Goal: Task Accomplishment & Management: Manage account settings

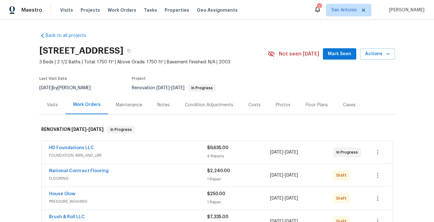
click at [350, 55] on span "Mark Seen" at bounding box center [339, 54] width 23 height 8
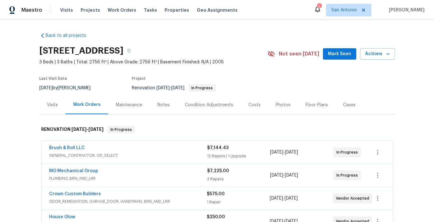
click at [340, 55] on span "Mark Seen" at bounding box center [339, 54] width 23 height 8
click at [166, 105] on div "Notes" at bounding box center [163, 105] width 12 height 6
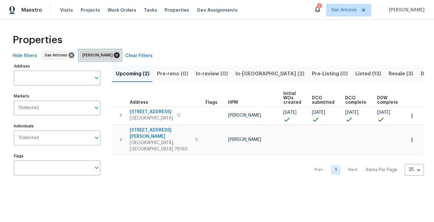
click at [114, 54] on icon at bounding box center [117, 55] width 6 height 6
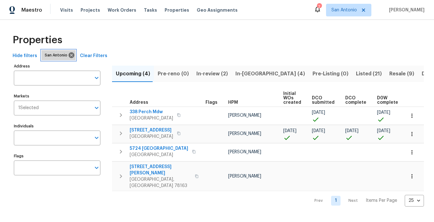
click at [59, 55] on span "San Antonio" at bounding box center [57, 55] width 25 height 6
click at [56, 56] on span "San Antonio" at bounding box center [57, 55] width 25 height 6
click at [85, 109] on input "Markets" at bounding box center [65, 107] width 52 height 15
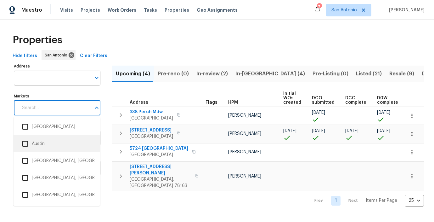
scroll to position [141, 0]
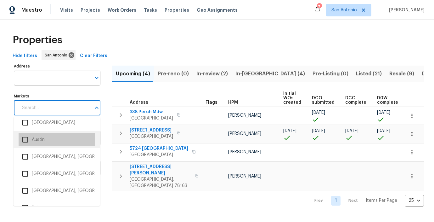
click at [38, 142] on li "Austin" at bounding box center [57, 139] width 77 height 13
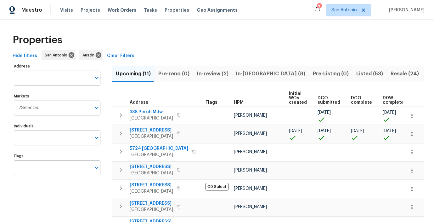
scroll to position [0, 95]
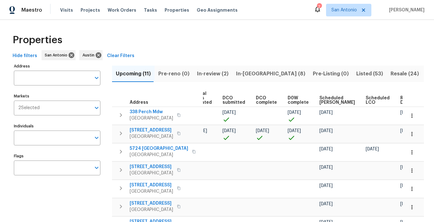
click at [401, 100] on span "Ready Date" at bounding box center [408, 100] width 14 height 9
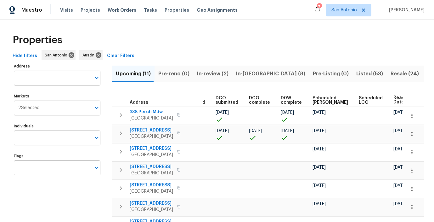
click at [211, 73] on span "In-review (2)" at bounding box center [212, 73] width 31 height 9
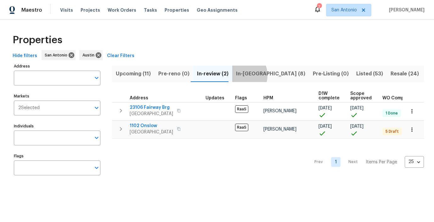
click at [236, 75] on span "In-reno (8)" at bounding box center [270, 73] width 69 height 9
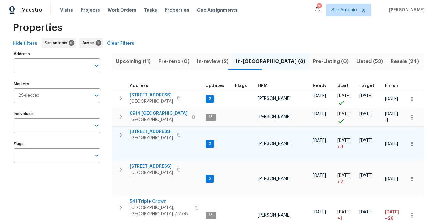
scroll to position [14, 0]
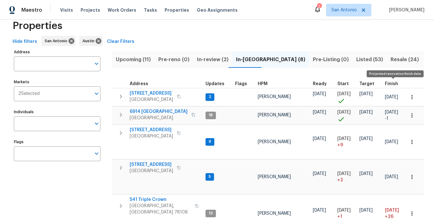
click at [391, 84] on span "Finish" at bounding box center [391, 84] width 13 height 4
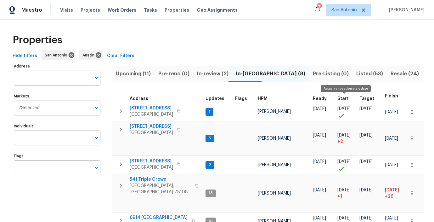
click at [341, 98] on span "Start" at bounding box center [343, 98] width 11 height 4
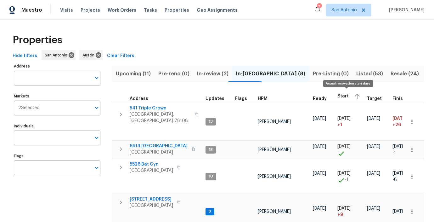
click at [342, 95] on span "Start" at bounding box center [343, 96] width 11 height 4
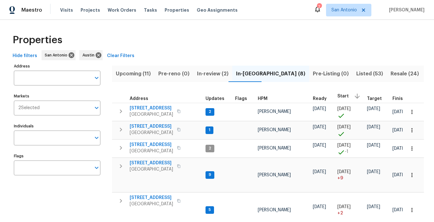
click at [133, 73] on span "Upcoming (11)" at bounding box center [133, 73] width 35 height 9
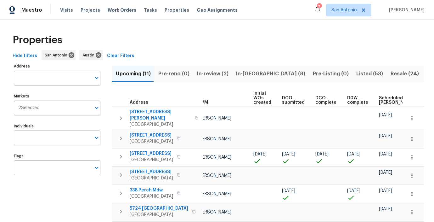
scroll to position [0, 95]
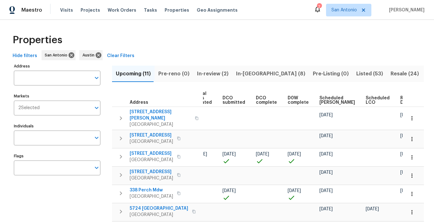
click at [320, 99] on span "Scheduled COE" at bounding box center [338, 100] width 36 height 9
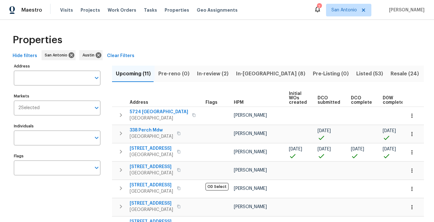
scroll to position [0, 103]
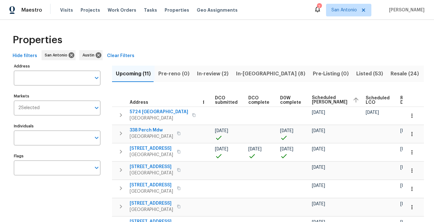
click at [401, 98] on span "Ready Date" at bounding box center [408, 100] width 14 height 9
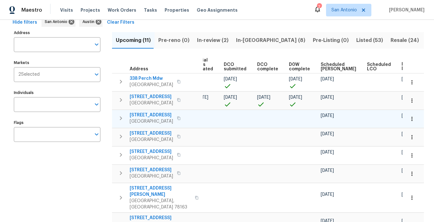
scroll to position [0, 102]
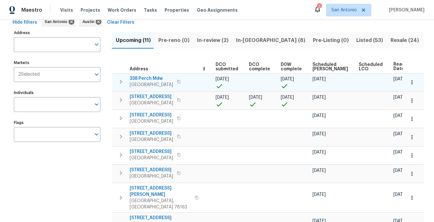
click at [156, 77] on span "338 Perch Mdw" at bounding box center [151, 78] width 43 height 6
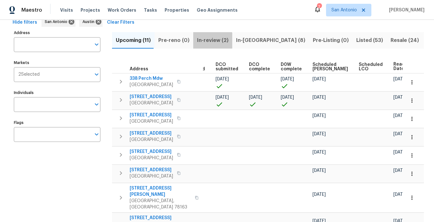
click at [208, 40] on span "In-review (2)" at bounding box center [212, 40] width 31 height 9
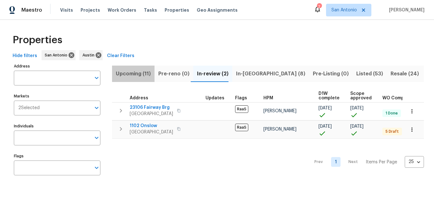
click at [137, 73] on span "Upcoming (11)" at bounding box center [133, 73] width 35 height 9
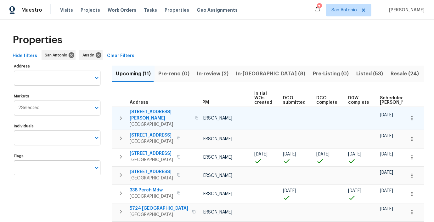
scroll to position [0, 95]
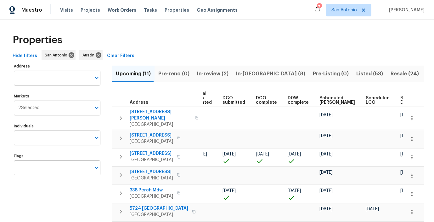
click at [401, 100] on span "Ready Date" at bounding box center [408, 100] width 14 height 9
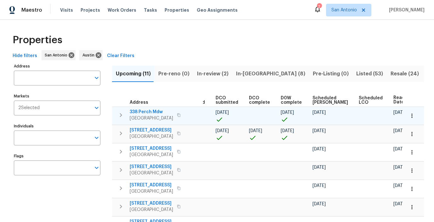
scroll to position [0, 101]
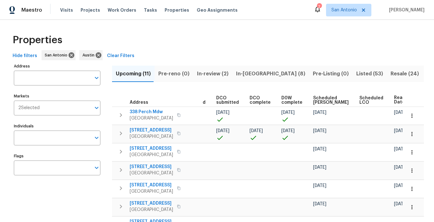
click at [394, 101] on span "Ready Date" at bounding box center [401, 99] width 14 height 9
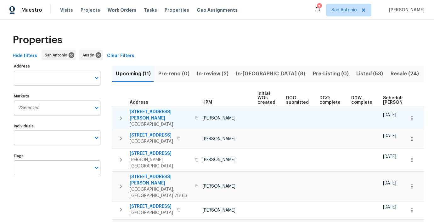
scroll to position [0, 102]
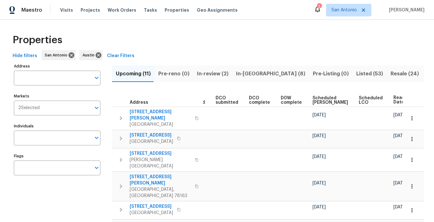
click at [394, 100] on span "Ready Date" at bounding box center [401, 99] width 14 height 9
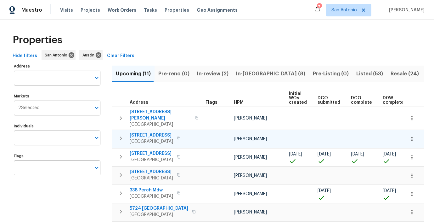
scroll to position [0, 95]
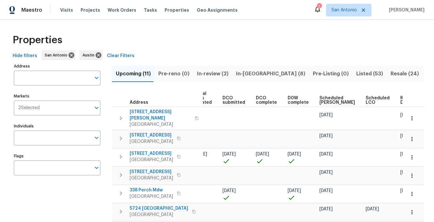
click at [401, 99] on span "Ready Date" at bounding box center [408, 100] width 14 height 9
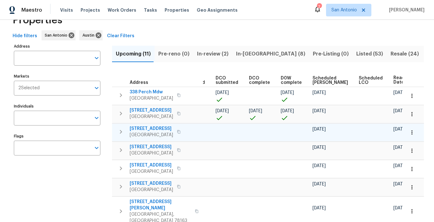
scroll to position [19, 0]
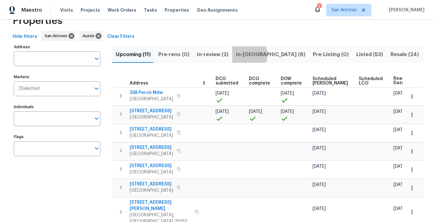
click at [242, 54] on span "In-reno (8)" at bounding box center [270, 54] width 69 height 9
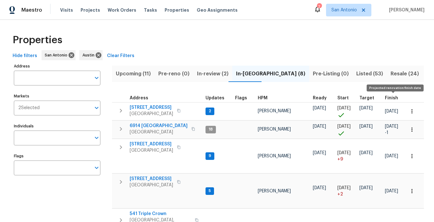
click at [388, 98] on span "Finish" at bounding box center [391, 98] width 13 height 4
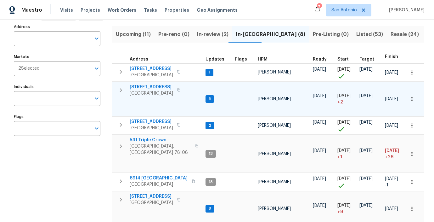
scroll to position [38, 0]
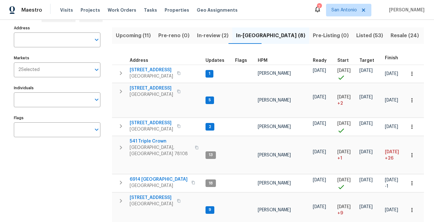
click at [130, 37] on span "Upcoming (11)" at bounding box center [133, 35] width 35 height 9
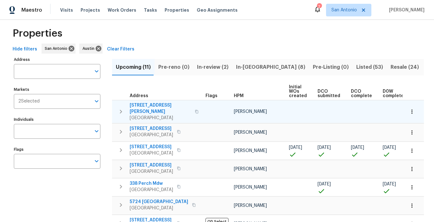
scroll to position [0, 95]
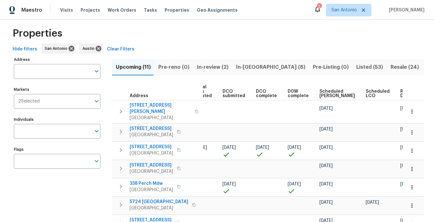
click at [401, 94] on span "Ready Date" at bounding box center [408, 93] width 14 height 9
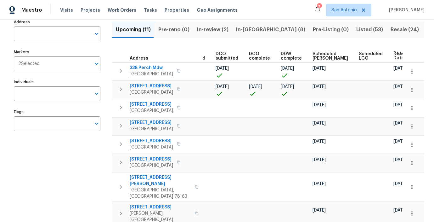
scroll to position [46, 0]
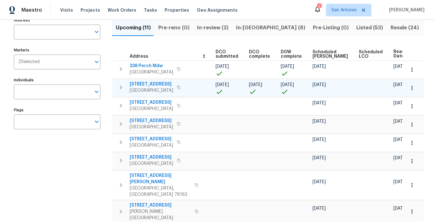
click at [158, 84] on span "7834 Nopalitos Cv" at bounding box center [151, 84] width 43 height 6
click at [239, 28] on span "In-reno (8)" at bounding box center [270, 27] width 69 height 9
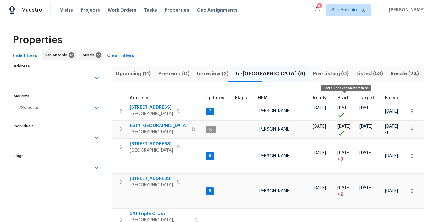
click at [341, 98] on span "Start" at bounding box center [343, 98] width 11 height 4
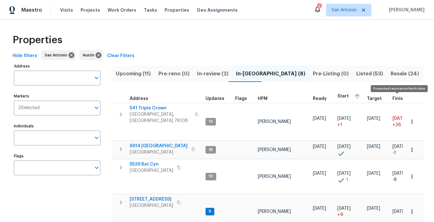
click at [394, 98] on span "Finish" at bounding box center [399, 98] width 13 height 4
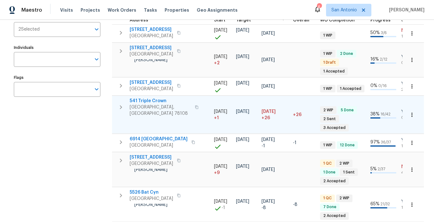
scroll to position [79, 0]
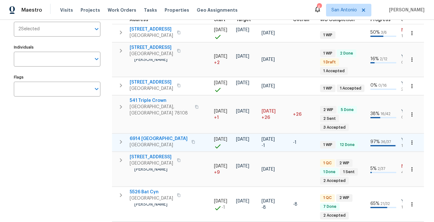
click at [151, 135] on span "6914 Port Bay" at bounding box center [159, 138] width 58 height 6
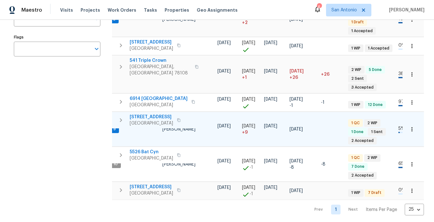
scroll to position [119, 0]
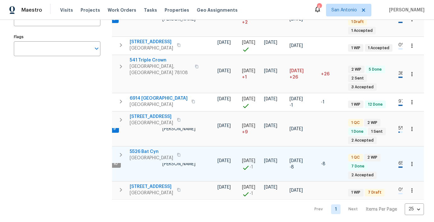
click at [153, 148] on span "5526 Bat Cyn" at bounding box center [151, 151] width 43 height 6
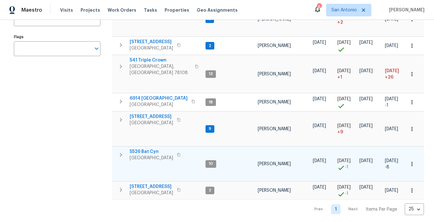
click at [148, 148] on span "5526 Bat Cyn" at bounding box center [151, 151] width 43 height 6
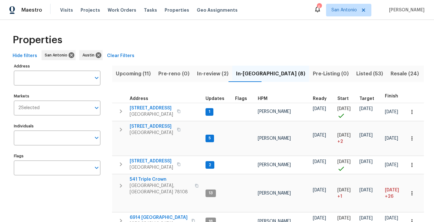
scroll to position [3, 0]
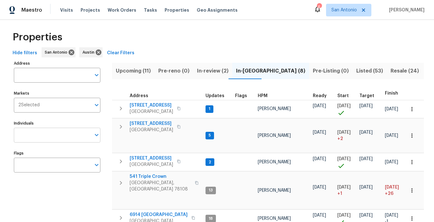
click at [89, 135] on input "Individuals" at bounding box center [52, 135] width 77 height 15
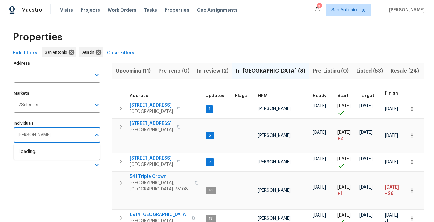
type input "chris fuentes"
click at [44, 154] on li "[PERSON_NAME]" at bounding box center [57, 154] width 77 height 13
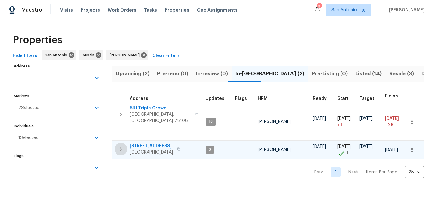
click at [121, 147] on icon "button" at bounding box center [121, 149] width 2 height 4
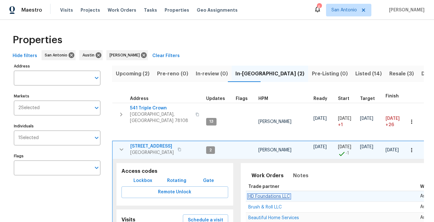
click at [269, 194] on span "HD Foundations LLC" at bounding box center [269, 196] width 42 height 4
click at [356, 74] on span "Listed (14)" at bounding box center [369, 73] width 26 height 9
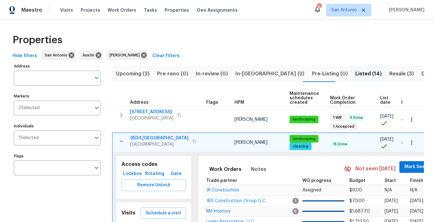
click at [121, 140] on icon "button" at bounding box center [122, 141] width 8 height 8
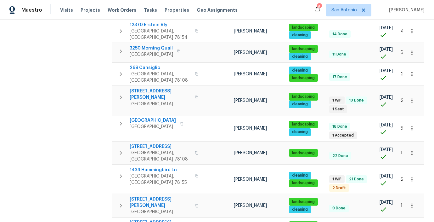
scroll to position [173, 0]
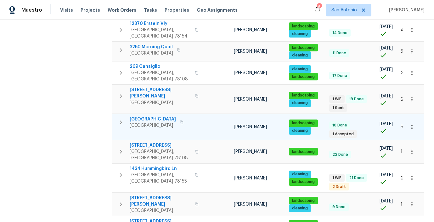
click at [412, 124] on icon "button" at bounding box center [412, 127] width 6 height 6
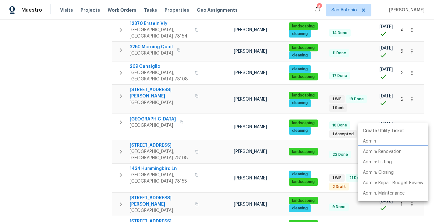
click at [390, 151] on p "Admin: Renovation" at bounding box center [382, 151] width 39 height 7
click at [99, 143] on div at bounding box center [217, 111] width 434 height 222
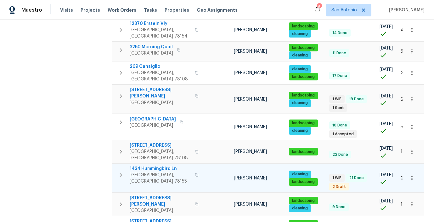
click at [160, 165] on span "1434 Hummingbird Ln" at bounding box center [160, 168] width 61 height 6
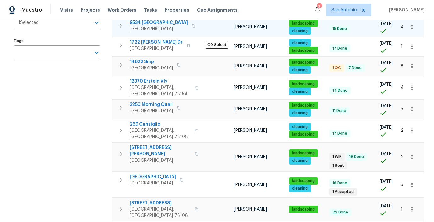
scroll to position [0, 0]
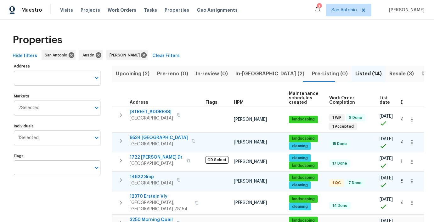
click at [147, 178] on span "14622 Snip" at bounding box center [151, 177] width 43 height 6
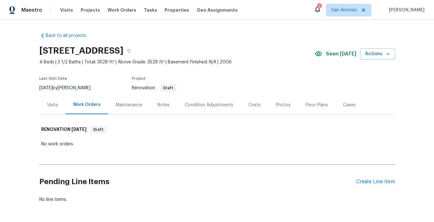
click at [160, 103] on div "Notes" at bounding box center [163, 105] width 12 height 6
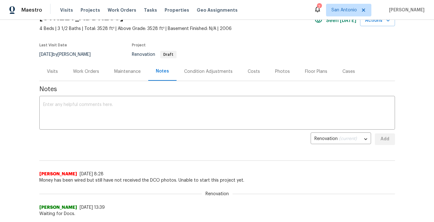
scroll to position [35, 0]
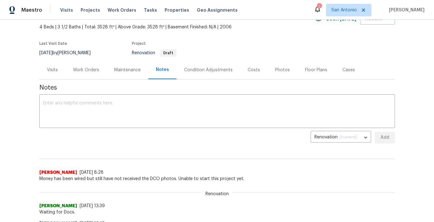
click at [214, 70] on div "Condition Adjustments" at bounding box center [208, 70] width 48 height 6
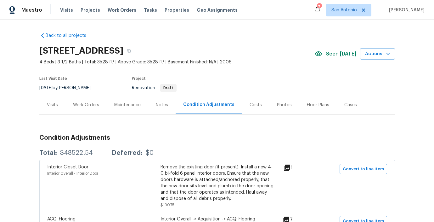
click at [91, 104] on div "Work Orders" at bounding box center [86, 105] width 26 height 6
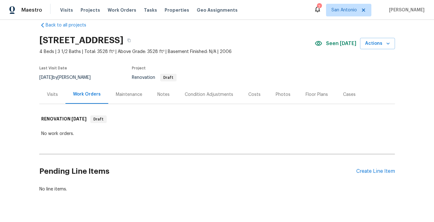
scroll to position [11, 0]
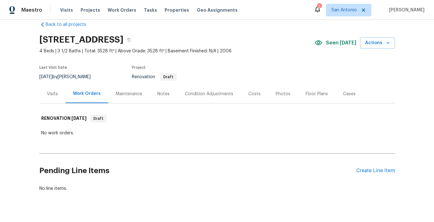
click at [161, 94] on div "Notes" at bounding box center [163, 94] width 12 height 6
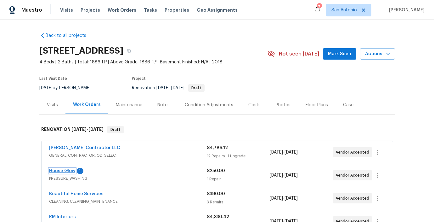
click at [65, 170] on link "House Glow" at bounding box center [62, 170] width 26 height 4
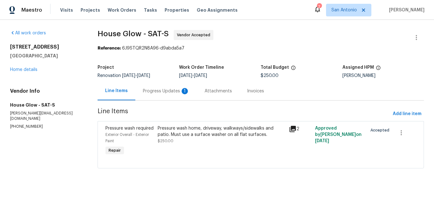
click at [159, 90] on div "Progress Updates 1" at bounding box center [166, 91] width 47 height 6
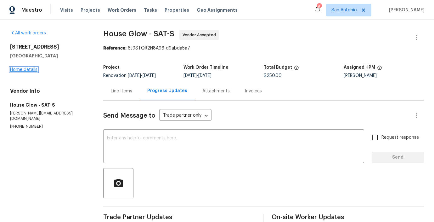
click at [30, 70] on link "Home details" at bounding box center [23, 69] width 27 height 4
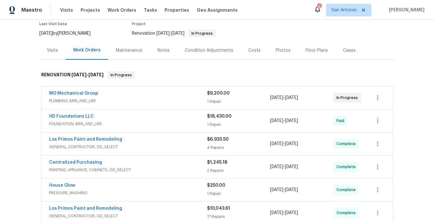
scroll to position [44, 0]
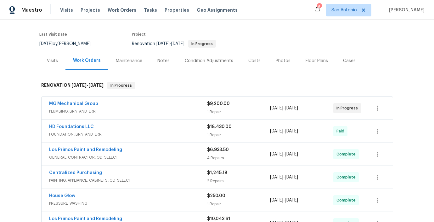
click at [164, 60] on div "Notes" at bounding box center [163, 61] width 12 height 6
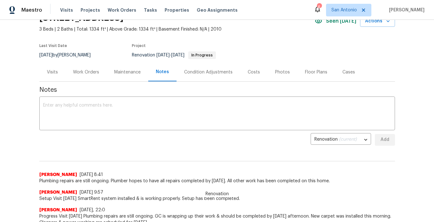
scroll to position [26, 0]
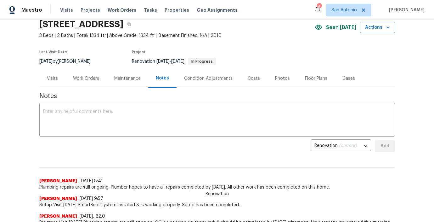
click at [82, 78] on div "Work Orders" at bounding box center [86, 78] width 26 height 6
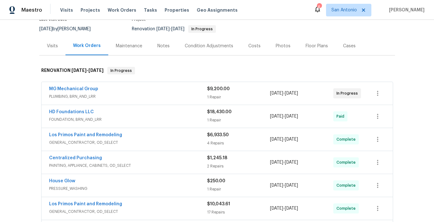
scroll to position [59, 0]
click at [80, 89] on link "MG Mechanical Group" at bounding box center [73, 88] width 49 height 4
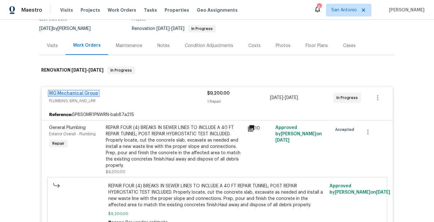
click at [85, 94] on link "MG Mechanical Group" at bounding box center [73, 93] width 49 height 4
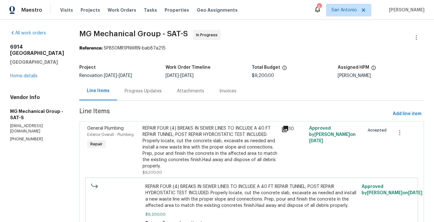
click at [148, 91] on div "Progress Updates" at bounding box center [143, 91] width 37 height 6
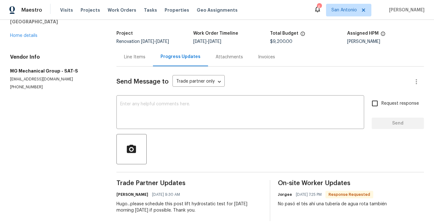
scroll to position [34, 0]
click at [136, 58] on div "Line Items" at bounding box center [134, 57] width 21 height 6
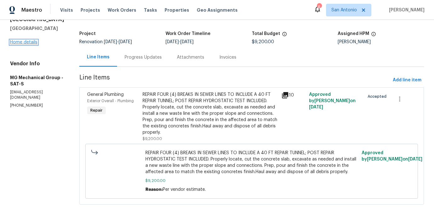
click at [26, 40] on link "Home details" at bounding box center [23, 42] width 27 height 4
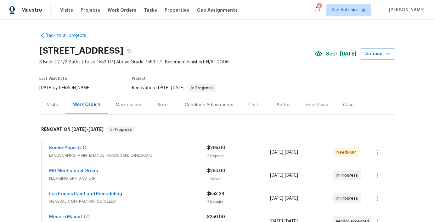
click at [159, 104] on div "Notes" at bounding box center [163, 105] width 12 height 6
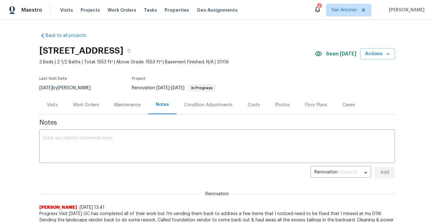
scroll to position [0, 0]
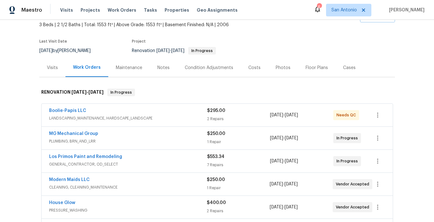
scroll to position [38, 0]
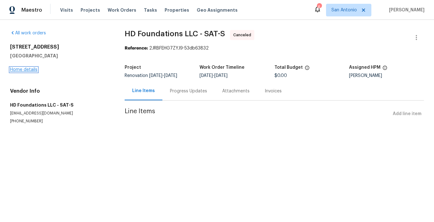
click at [26, 70] on link "Home details" at bounding box center [23, 69] width 27 height 4
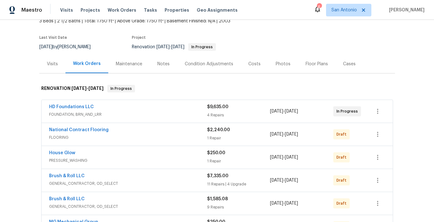
scroll to position [42, 0]
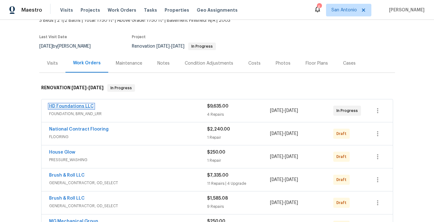
click at [74, 105] on link "HD Foundations LLC" at bounding box center [71, 106] width 45 height 4
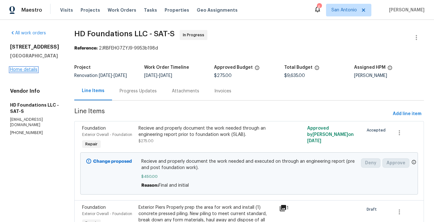
click at [29, 71] on link "Home details" at bounding box center [23, 69] width 27 height 4
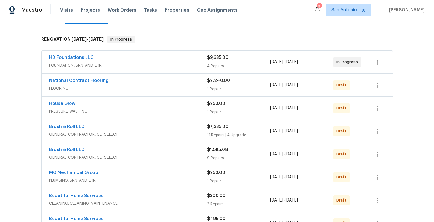
scroll to position [91, 0]
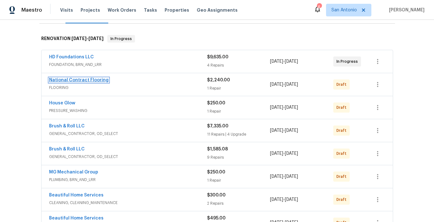
click at [97, 81] on link "National Contract Flooring" at bounding box center [79, 80] width 60 height 4
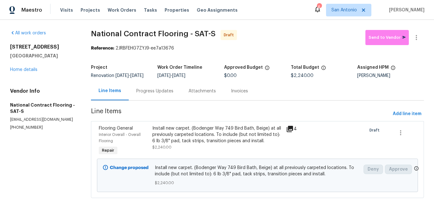
click at [291, 132] on icon at bounding box center [290, 129] width 6 height 6
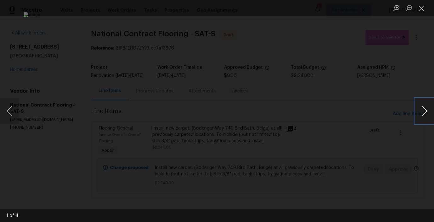
click at [424, 112] on button "Next image" at bounding box center [424, 110] width 19 height 25
click at [421, 9] on button "Close lightbox" at bounding box center [421, 8] width 13 height 11
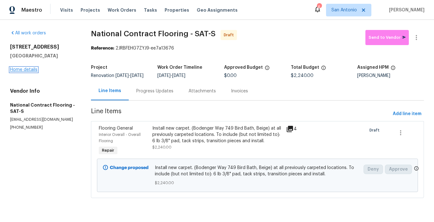
click at [32, 69] on link "Home details" at bounding box center [23, 69] width 27 height 4
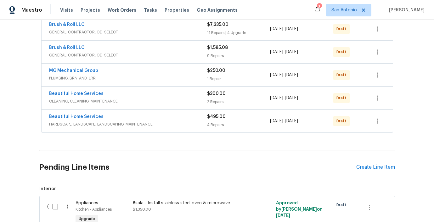
scroll to position [194, 0]
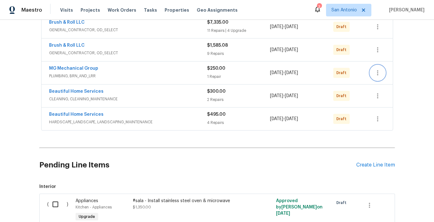
click at [378, 74] on icon "button" at bounding box center [377, 72] width 1 height 5
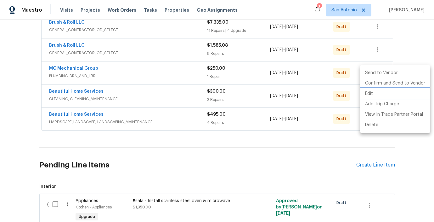
click at [370, 94] on li "Edit" at bounding box center [395, 93] width 70 height 10
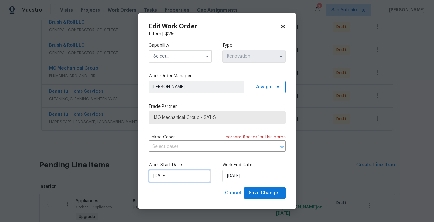
select select "9"
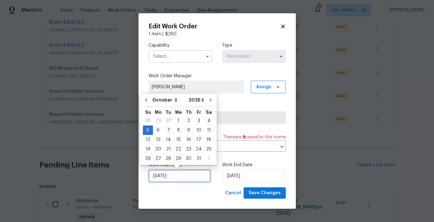
click at [175, 178] on input "10/5/2025" at bounding box center [180, 175] width 62 height 13
click at [196, 121] on div "3" at bounding box center [199, 120] width 10 height 9
type input "10/3/2025"
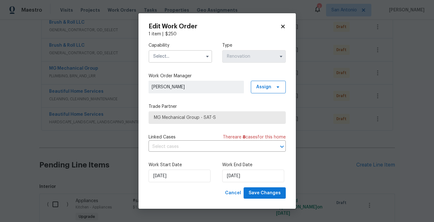
click at [191, 58] on input "text" at bounding box center [181, 56] width 64 height 13
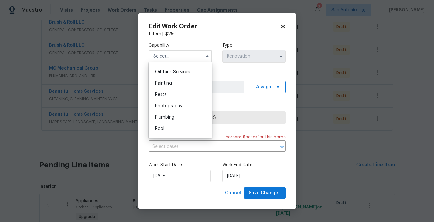
scroll to position [520, 0]
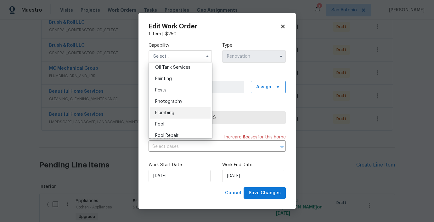
click at [173, 111] on span "Plumbing" at bounding box center [164, 113] width 19 height 4
type input "Plumbing"
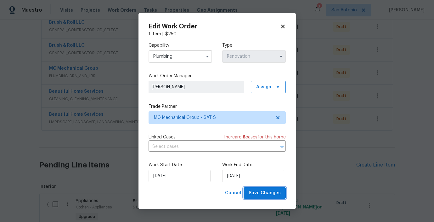
click at [265, 191] on span "Save Changes" at bounding box center [265, 193] width 32 height 8
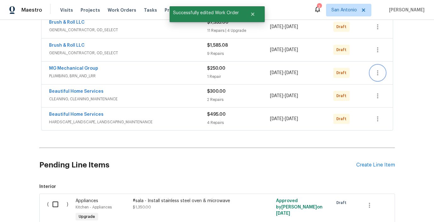
click at [380, 73] on icon "button" at bounding box center [378, 73] width 8 height 8
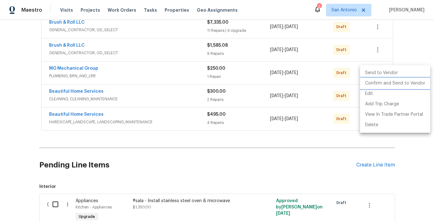
click at [377, 82] on li "Confirm and Send to Vendor" at bounding box center [395, 83] width 70 height 10
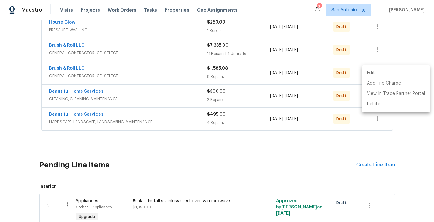
scroll to position [102, 0]
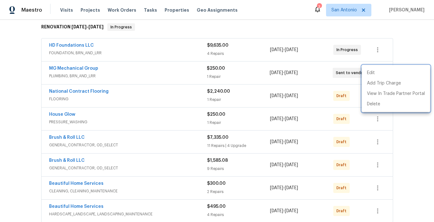
click at [82, 68] on div at bounding box center [217, 111] width 434 height 222
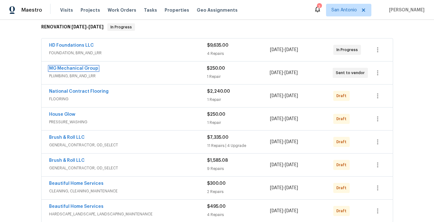
click at [82, 68] on link "MG Mechanical Group" at bounding box center [73, 68] width 49 height 4
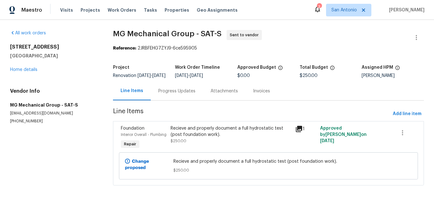
click at [169, 94] on div "Progress Updates" at bounding box center [176, 91] width 37 height 6
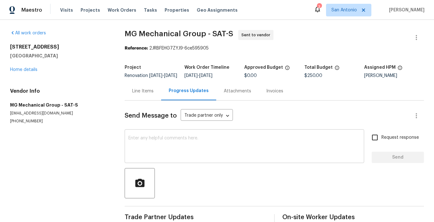
click at [189, 143] on textarea at bounding box center [244, 147] width 232 height 22
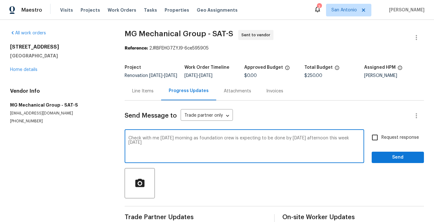
click at [134, 147] on textarea "Check with me Friday morning as foundation crew is expecting to be done by Thur…" at bounding box center [244, 147] width 232 height 22
type textarea "Check with me Friday morning as foundation crew is expecting to be done by Thur…"
click at [400, 161] on span "Send" at bounding box center [398, 157] width 42 height 8
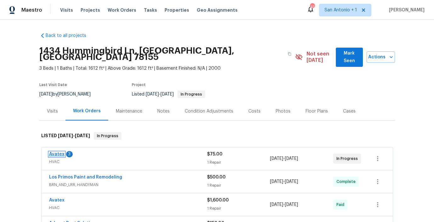
click at [54, 152] on link "Avatex" at bounding box center [56, 154] width 15 height 4
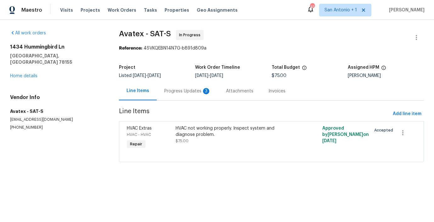
click at [184, 91] on div "Progress Updates 3" at bounding box center [187, 91] width 47 height 6
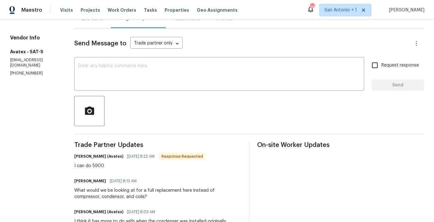
scroll to position [71, 0]
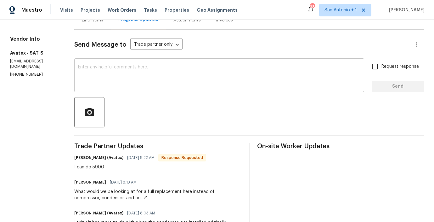
click at [154, 74] on textarea at bounding box center [219, 76] width 282 height 22
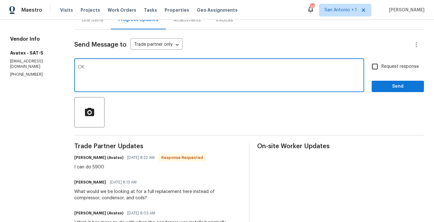
type textarea "O"
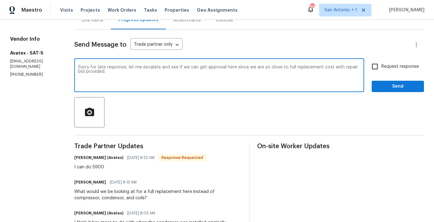
type textarea "Sorry for late response, let me escalate and see if we can get approval here si…"
click at [382, 88] on span "Send" at bounding box center [398, 86] width 42 height 8
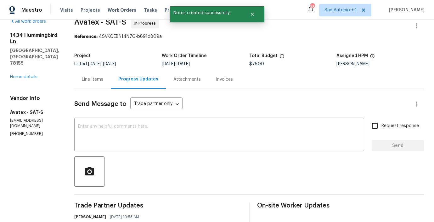
scroll to position [11, 0]
click at [94, 80] on div "Line Items" at bounding box center [92, 80] width 21 height 6
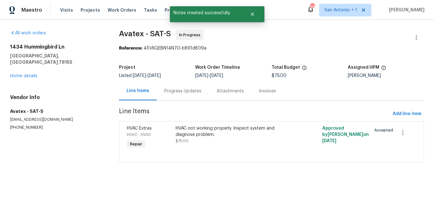
click at [192, 139] on div "HVAC not working properly. Inspect system and diagnose problem. $75.00" at bounding box center [235, 134] width 118 height 19
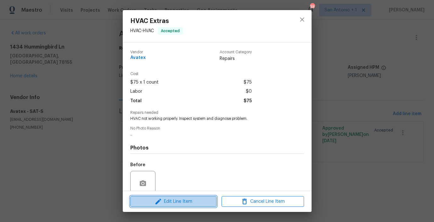
click at [190, 199] on span "Edit Line Item" at bounding box center [173, 201] width 82 height 8
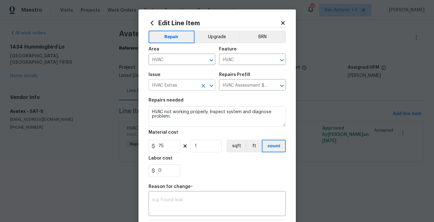
click at [175, 86] on input "HVAC Extras" at bounding box center [173, 86] width 49 height 10
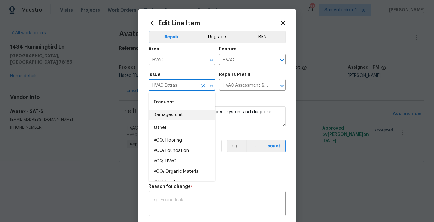
click at [179, 116] on li "Damaged unit" at bounding box center [182, 115] width 67 height 10
type input "Damaged unit"
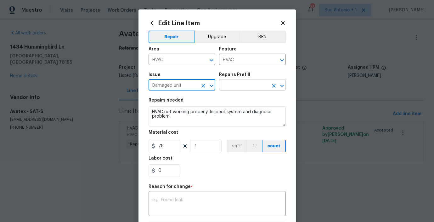
click at [231, 86] on input "text" at bounding box center [243, 86] width 49 height 10
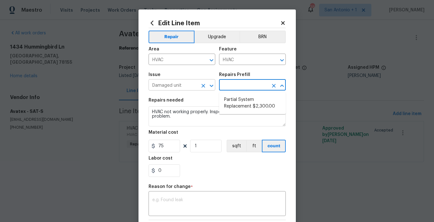
click at [184, 86] on input "Damaged unit" at bounding box center [173, 86] width 49 height 10
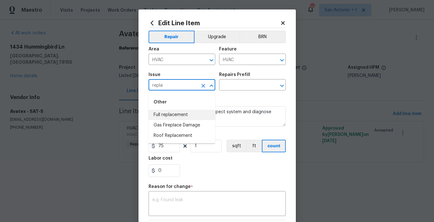
click at [175, 114] on li "Full replacement" at bounding box center [182, 115] width 67 height 10
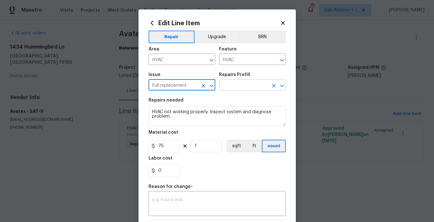
type input "Full replacement"
click at [241, 83] on input "text" at bounding box center [243, 86] width 49 height 10
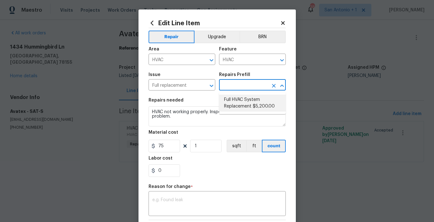
click at [242, 103] on li "Full HVAC System Replacement $5,200.00" at bounding box center [252, 102] width 67 height 17
type textarea "Full HVAC system replacement: remove/dispose old system, install new unit with …"
type input "Full HVAC System Replacement $5,200.00"
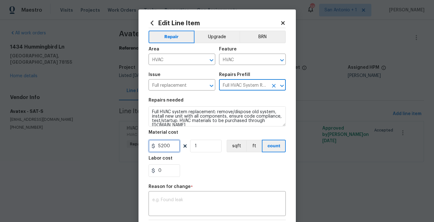
click at [170, 148] on input "5200" at bounding box center [164, 145] width 31 height 13
type input "5900"
click at [207, 166] on div "0" at bounding box center [217, 170] width 137 height 13
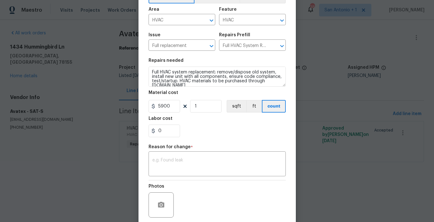
scroll to position [46, 0]
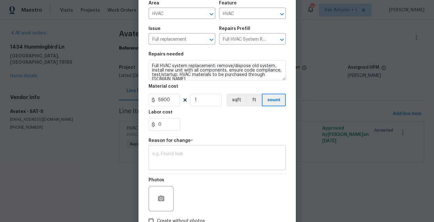
click at [187, 153] on textarea at bounding box center [217, 157] width 130 height 13
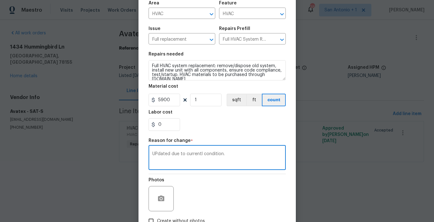
scroll to position [89, 0]
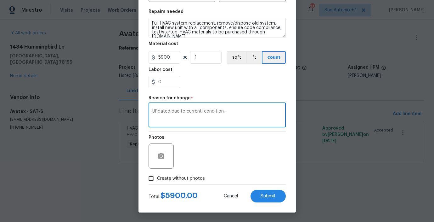
type textarea "UPdated due to currentl condition."
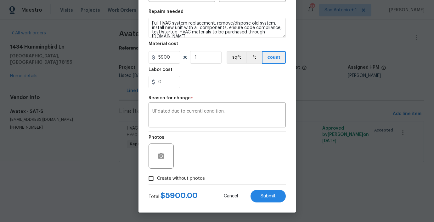
click at [192, 177] on span "Create without photos" at bounding box center [181, 178] width 48 height 7
click at [157, 177] on input "Create without photos" at bounding box center [151, 178] width 12 height 12
checkbox input "true"
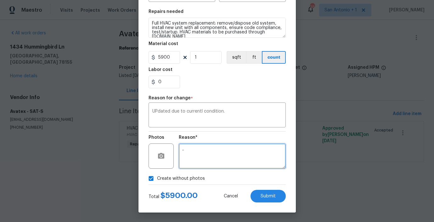
click at [217, 158] on textarea ".." at bounding box center [232, 155] width 107 height 25
type textarea "..HPM to add"
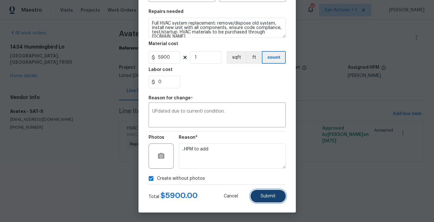
click at [269, 194] on span "Submit" at bounding box center [268, 196] width 15 height 5
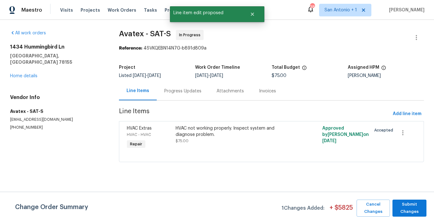
scroll to position [0, 0]
click at [408, 207] on span "Submit Changes" at bounding box center [410, 208] width 28 height 14
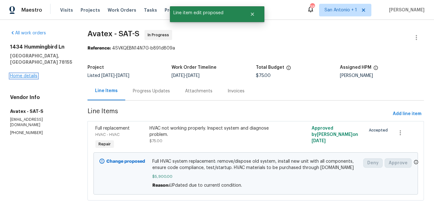
click at [30, 74] on link "Home details" at bounding box center [23, 76] width 27 height 4
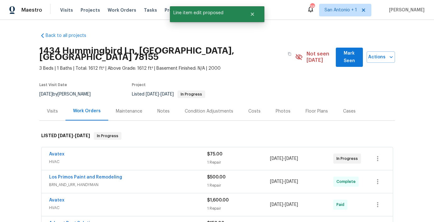
click at [163, 108] on div "Notes" at bounding box center [163, 111] width 12 height 6
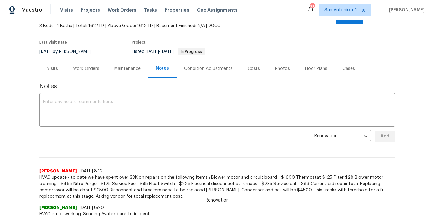
scroll to position [42, 0]
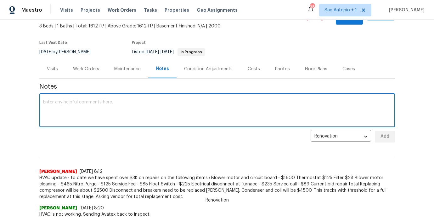
click at [132, 100] on textarea at bounding box center [217, 111] width 348 height 22
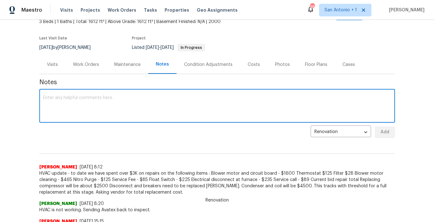
scroll to position [46, 0]
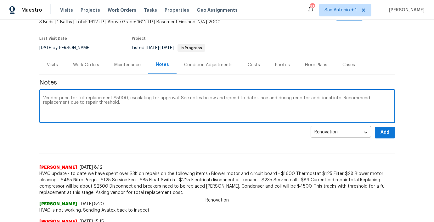
type textarea "Vendor price for full replacement $5900, escalating for approval. See notes bel…"
click at [379, 127] on button "Add" at bounding box center [385, 133] width 20 height 12
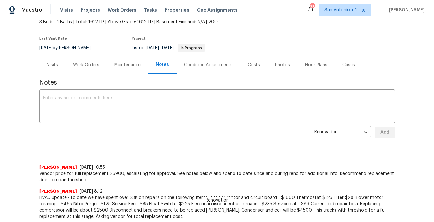
scroll to position [0, 0]
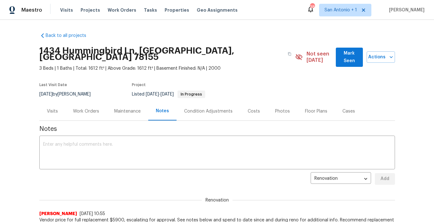
click at [341, 54] on span "Mark Seen" at bounding box center [349, 56] width 17 height 15
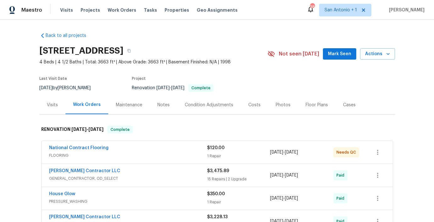
scroll to position [5, 0]
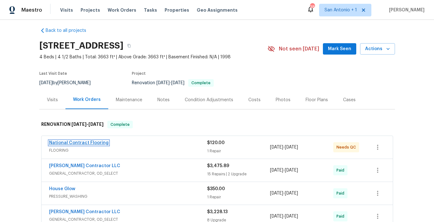
click at [87, 143] on link "National Contract Flooring" at bounding box center [79, 142] width 60 height 4
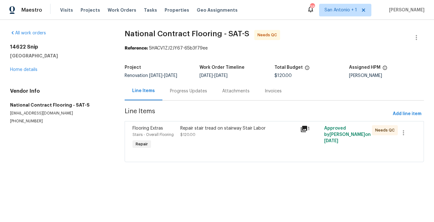
click at [200, 136] on div "Repair stair tread on stairway Stair Labor $120.00" at bounding box center [238, 131] width 116 height 13
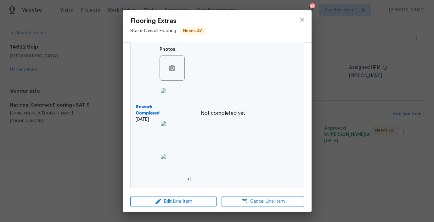
scroll to position [186, 0]
click at [179, 139] on img at bounding box center [173, 133] width 25 height 25
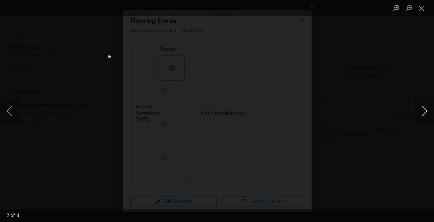
click at [424, 108] on button "Next image" at bounding box center [424, 110] width 19 height 25
click at [421, 10] on button "Close lightbox" at bounding box center [421, 8] width 13 height 11
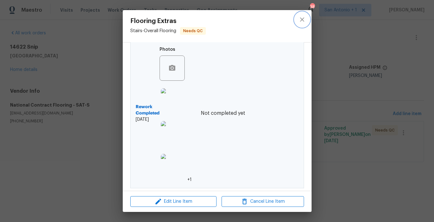
click at [302, 24] on button "close" at bounding box center [302, 19] width 15 height 15
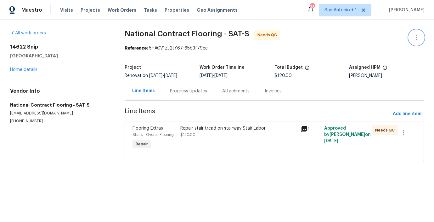
click at [419, 40] on icon "button" at bounding box center [417, 38] width 8 height 8
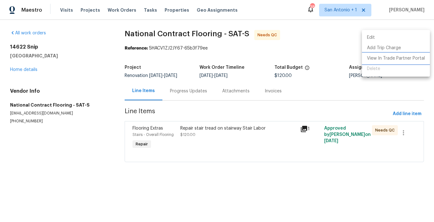
click at [394, 57] on li "View In Trade Partner Portal" at bounding box center [396, 58] width 68 height 10
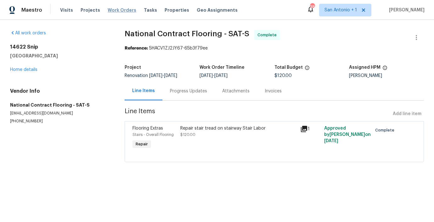
click at [124, 10] on span "Work Orders" at bounding box center [122, 10] width 29 height 6
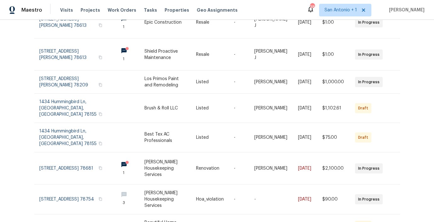
scroll to position [96, 0]
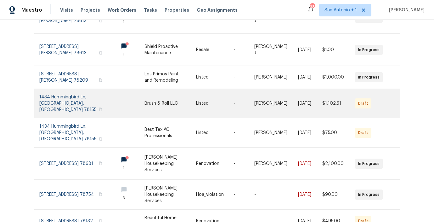
click at [78, 91] on link at bounding box center [76, 103] width 74 height 29
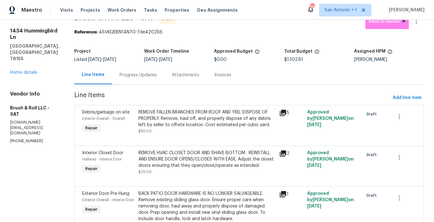
scroll to position [14, 0]
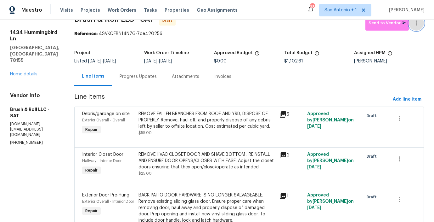
click at [416, 22] on icon "button" at bounding box center [416, 22] width 1 height 5
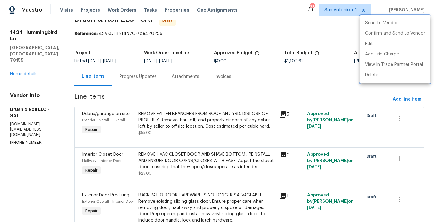
click at [293, 79] on div at bounding box center [217, 111] width 434 height 222
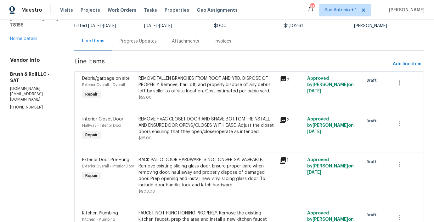
scroll to position [0, 0]
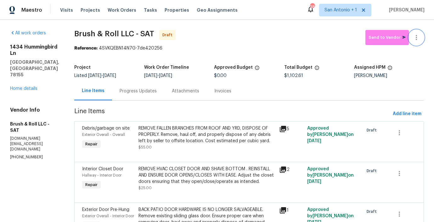
click at [417, 39] on icon "button" at bounding box center [416, 37] width 1 height 5
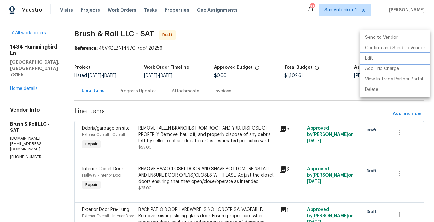
click at [373, 60] on li "Edit" at bounding box center [395, 58] width 70 height 10
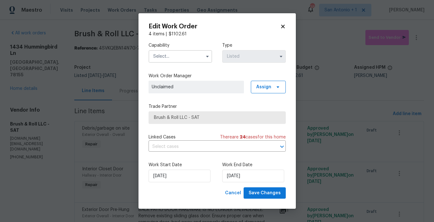
click at [169, 56] on input "text" at bounding box center [181, 56] width 64 height 13
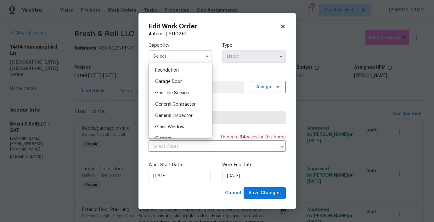
scroll to position [267, 0]
click at [167, 102] on span "General Contractor" at bounding box center [175, 103] width 41 height 4
type input "General Contractor"
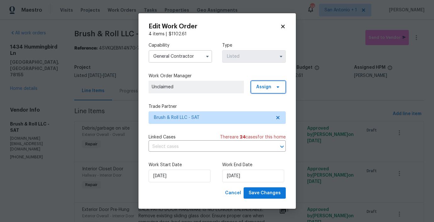
click at [269, 88] on span "Assign" at bounding box center [263, 87] width 15 height 6
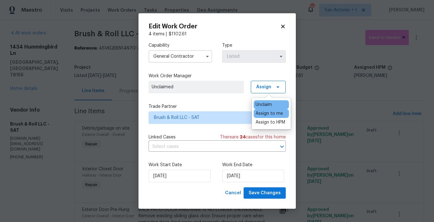
click at [266, 114] on div "Assign to me" at bounding box center [269, 113] width 27 height 6
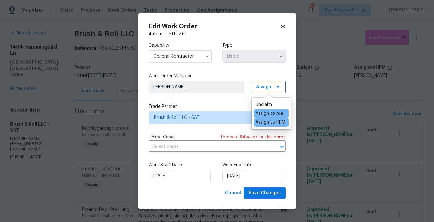
click at [260, 113] on div "Assign to me" at bounding box center [269, 113] width 27 height 6
click at [204, 116] on span "Brush & Roll LLC - SAT" at bounding box center [212, 117] width 117 height 6
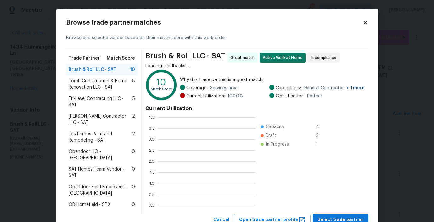
scroll to position [88, 98]
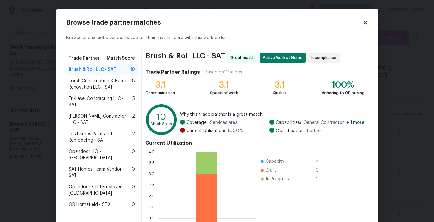
click at [98, 113] on span "Mario Suarez Contractor LLC - SAT" at bounding box center [101, 119] width 64 height 13
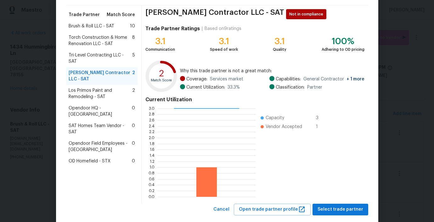
scroll to position [56, 0]
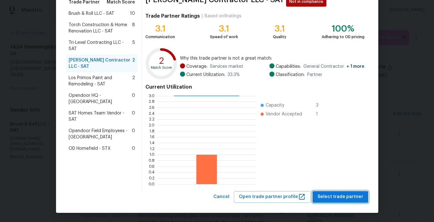
click at [343, 195] on span "Select trade partner" at bounding box center [341, 197] width 46 height 8
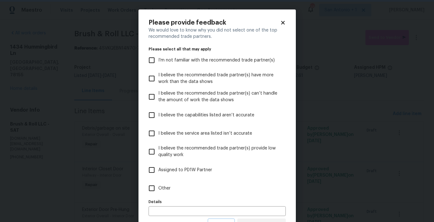
scroll to position [28, 0]
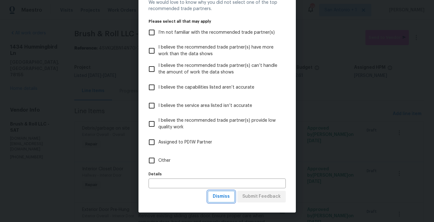
click at [228, 196] on span "Dismiss" at bounding box center [221, 196] width 17 height 8
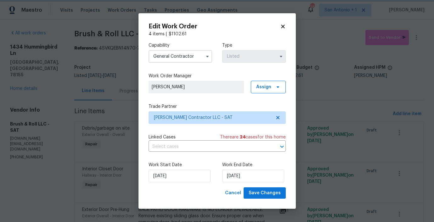
scroll to position [0, 0]
click at [186, 177] on input "9/29/2025" at bounding box center [180, 175] width 62 height 13
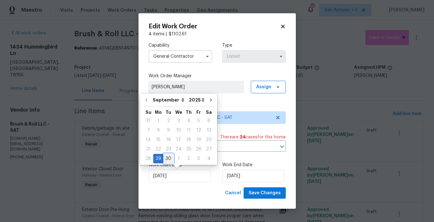
click at [167, 158] on div "30" at bounding box center [168, 158] width 10 height 9
type input "9/30/2025"
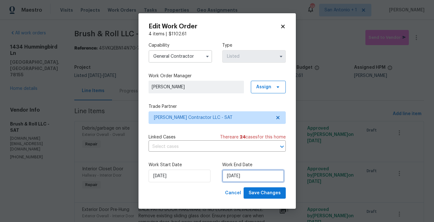
select select "9"
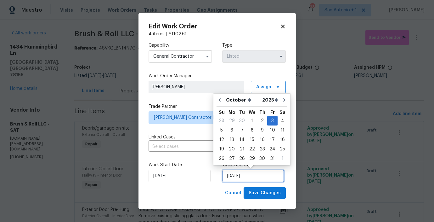
click at [248, 176] on input "10/3/2025" at bounding box center [253, 175] width 62 height 13
click at [280, 120] on div "4" at bounding box center [283, 120] width 10 height 9
type input "10/4/2025"
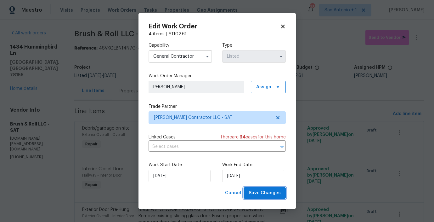
click at [263, 192] on span "Save Changes" at bounding box center [265, 193] width 32 height 8
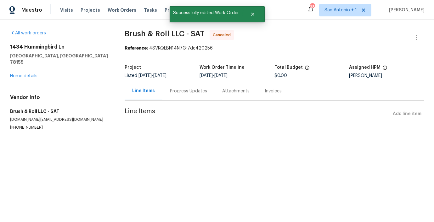
click at [27, 67] on div "1434 Hummingbird Ln Seguin, TX 78155 Home details" at bounding box center [60, 61] width 100 height 35
click at [26, 74] on link "Home details" at bounding box center [23, 76] width 27 height 4
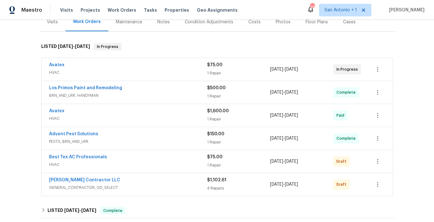
scroll to position [110, 0]
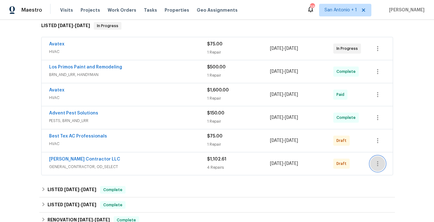
click at [378, 156] on button "button" at bounding box center [377, 163] width 15 height 15
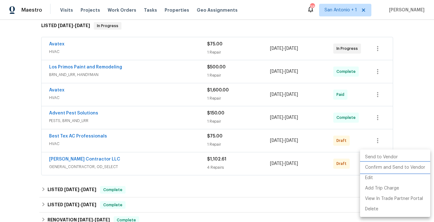
click at [382, 166] on li "Confirm and Send to Vendor" at bounding box center [395, 167] width 70 height 10
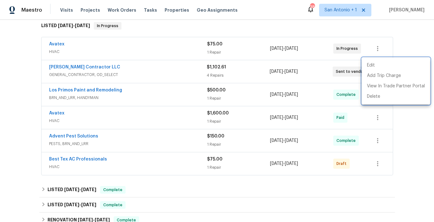
click at [378, 156] on div at bounding box center [217, 111] width 434 height 222
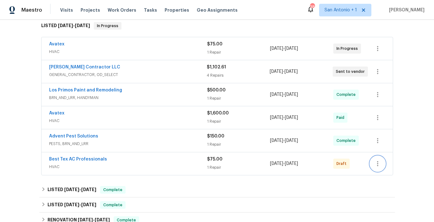
click at [378, 161] on icon "button" at bounding box center [377, 163] width 1 height 5
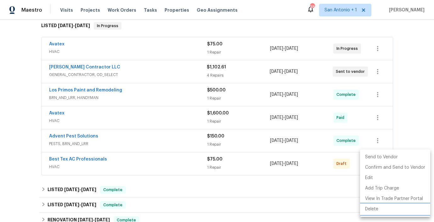
click at [372, 207] on li "Delete" at bounding box center [395, 209] width 70 height 10
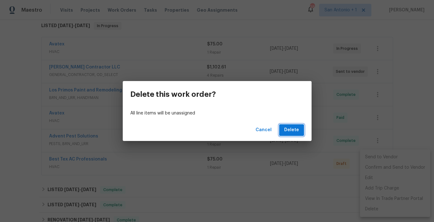
click at [295, 129] on span "Delete" at bounding box center [291, 130] width 15 height 8
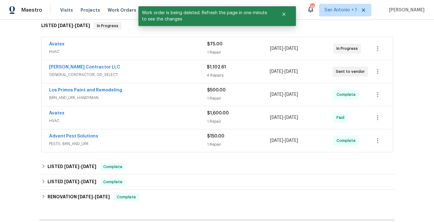
click at [406, 111] on div "Back to all projects 1434 Hummingbird Ln, Seguin, TX 78155 3 Beds | 1 Baths | T…" at bounding box center [217, 121] width 434 height 202
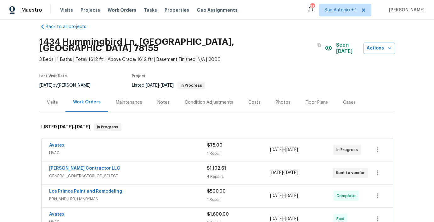
scroll to position [0, 0]
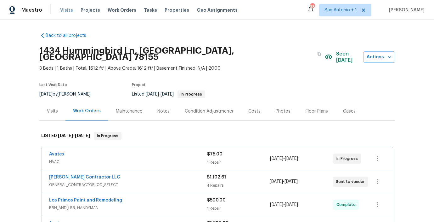
click at [62, 8] on span "Visits" at bounding box center [66, 10] width 13 height 6
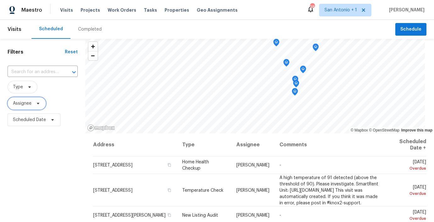
click at [36, 103] on icon at bounding box center [38, 103] width 5 height 5
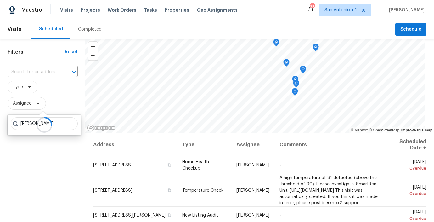
type input "chris fuentes"
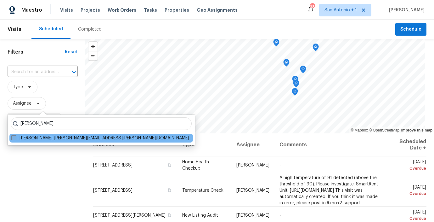
click at [39, 139] on label "Chris Fuentes chris.fuentes@opendoor.com" at bounding box center [100, 138] width 178 height 6
click at [15, 139] on input "Chris Fuentes chris.fuentes@opendoor.com" at bounding box center [13, 137] width 4 height 4
checkbox input "true"
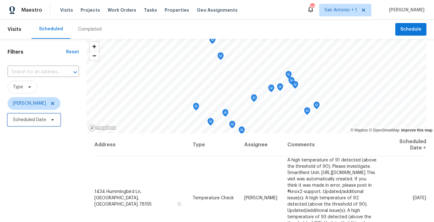
click at [51, 120] on icon at bounding box center [52, 119] width 5 height 5
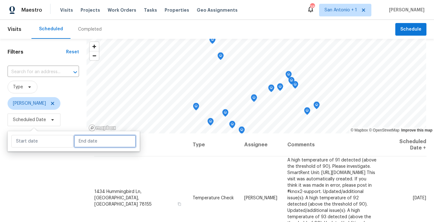
click at [78, 138] on input "text" at bounding box center [105, 141] width 62 height 13
select select "8"
select select "2025"
select select "9"
select select "2025"
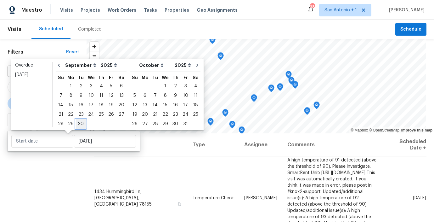
click at [82, 123] on div "30" at bounding box center [81, 123] width 10 height 9
type input "Tue, Sep 30"
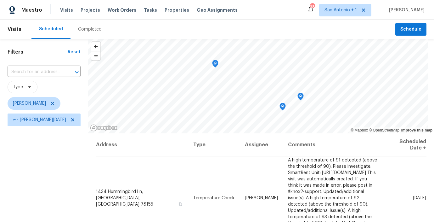
click at [68, 161] on div "Filters Reset ​ Type Chris Fuentes ∞ - Tue, Sep 30" at bounding box center [44, 175] width 88 height 272
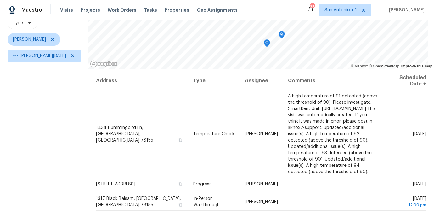
scroll to position [60, 0]
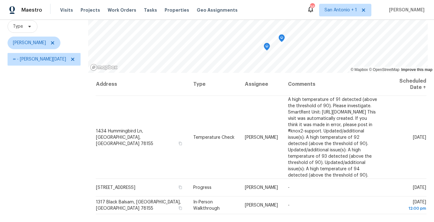
click at [282, 39] on icon "Map marker" at bounding box center [282, 38] width 6 height 7
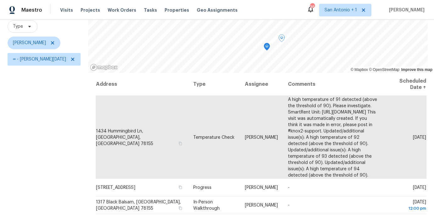
click at [266, 47] on icon "Map marker" at bounding box center [267, 47] width 2 height 2
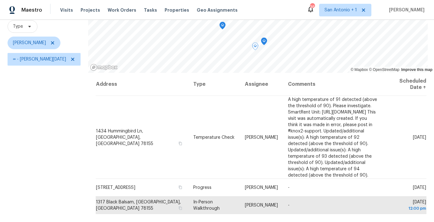
click at [222, 26] on icon "Map marker" at bounding box center [223, 25] width 6 height 7
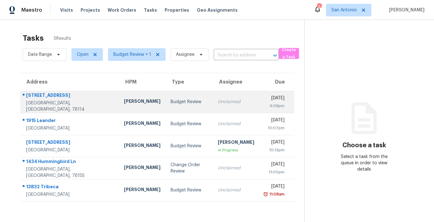
click at [171, 103] on div "Budget Review" at bounding box center [189, 102] width 37 height 6
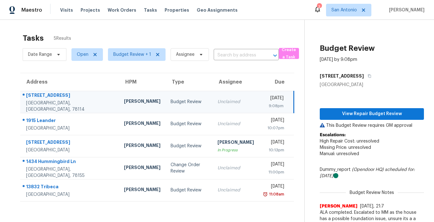
scroll to position [20, 0]
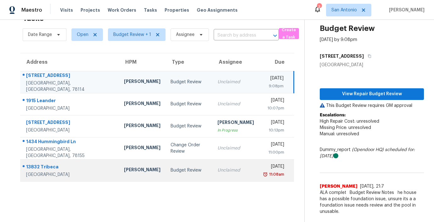
click at [171, 168] on div "Budget Review" at bounding box center [189, 170] width 37 height 6
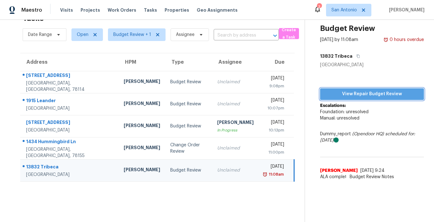
click at [373, 95] on span "View Repair Budget Review" at bounding box center [372, 94] width 94 height 8
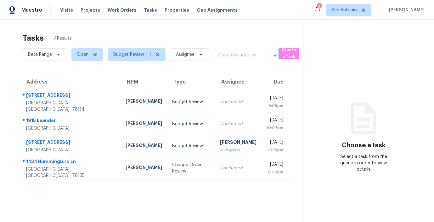
scroll to position [20, 0]
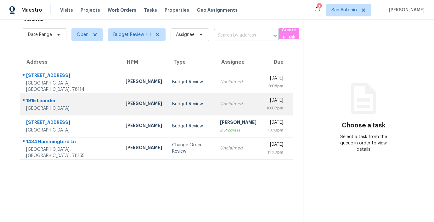
click at [172, 102] on div "Budget Review" at bounding box center [191, 104] width 38 height 6
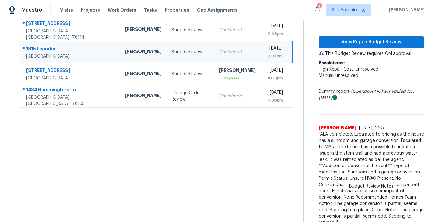
scroll to position [72, 0]
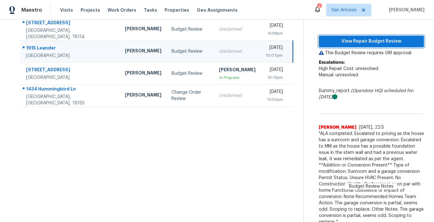
click at [365, 39] on span "View Repair Budget Review" at bounding box center [371, 41] width 95 height 8
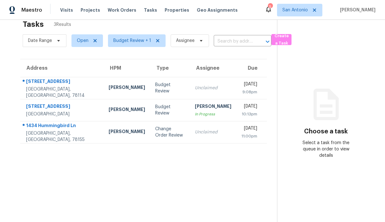
scroll to position [14, 0]
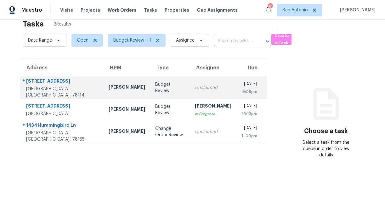
click at [57, 84] on div "[STREET_ADDRESS]" at bounding box center [62, 82] width 72 height 8
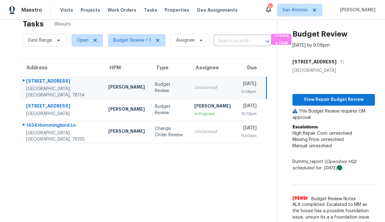
scroll to position [22, 0]
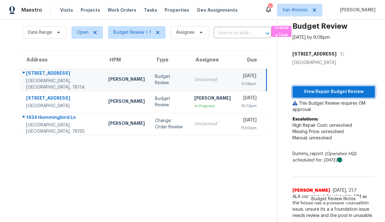
click at [329, 93] on span "View Repair Budget Review" at bounding box center [334, 92] width 72 height 8
